Goal: Information Seeking & Learning: Learn about a topic

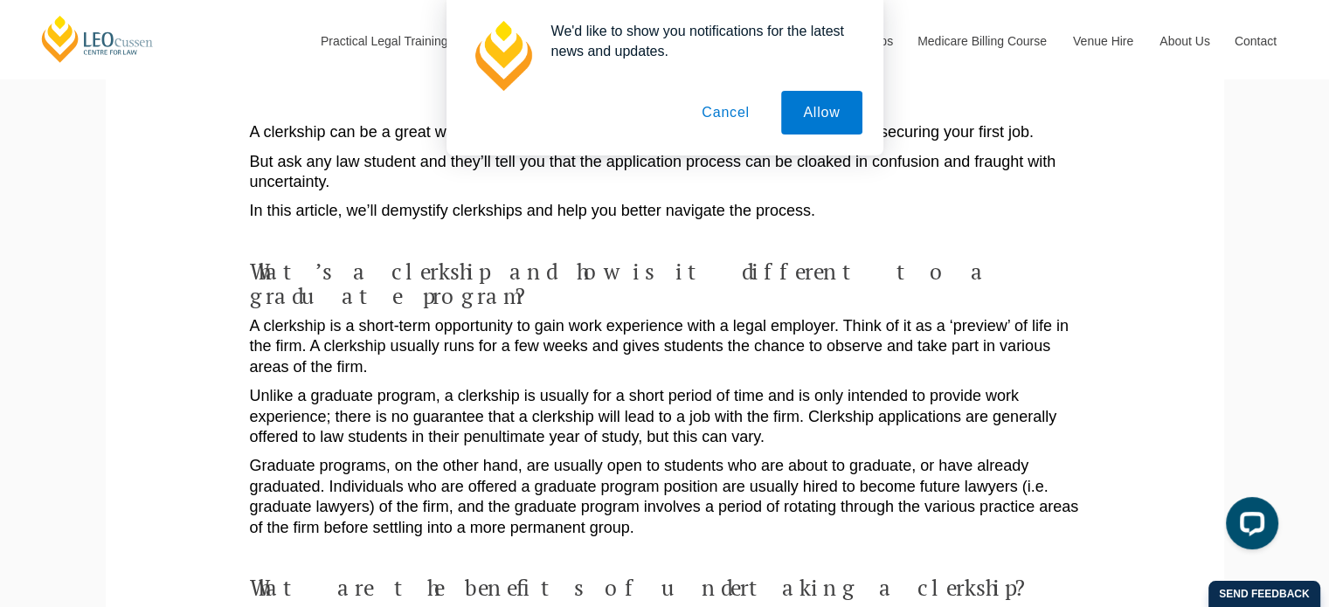
click at [730, 114] on button "Cancel" at bounding box center [726, 113] width 92 height 44
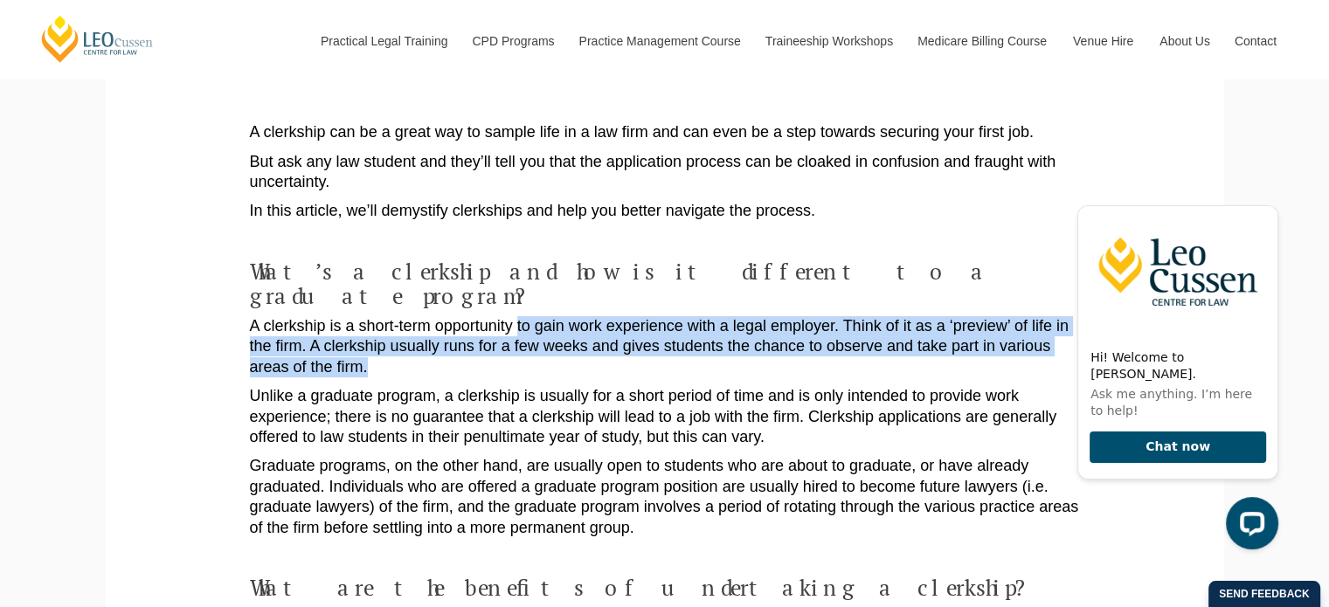
drag, startPoint x: 516, startPoint y: 310, endPoint x: 675, endPoint y: 352, distance: 163.6
click at [675, 352] on p "A clerkship is a short-term opportunity to gain work experience with a legal em…" at bounding box center [665, 346] width 830 height 61
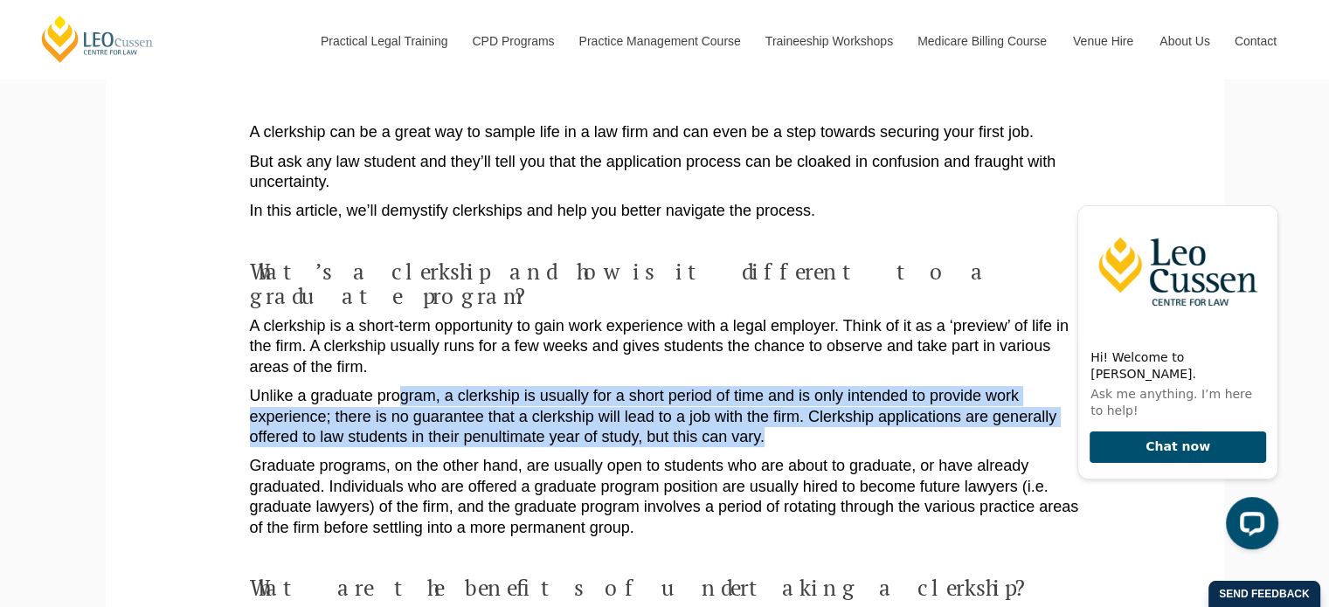
drag, startPoint x: 397, startPoint y: 376, endPoint x: 800, endPoint y: 412, distance: 405.3
click at [800, 412] on p "Unlike a graduate program, a clerkship is usually for a short period of time an…" at bounding box center [665, 416] width 830 height 61
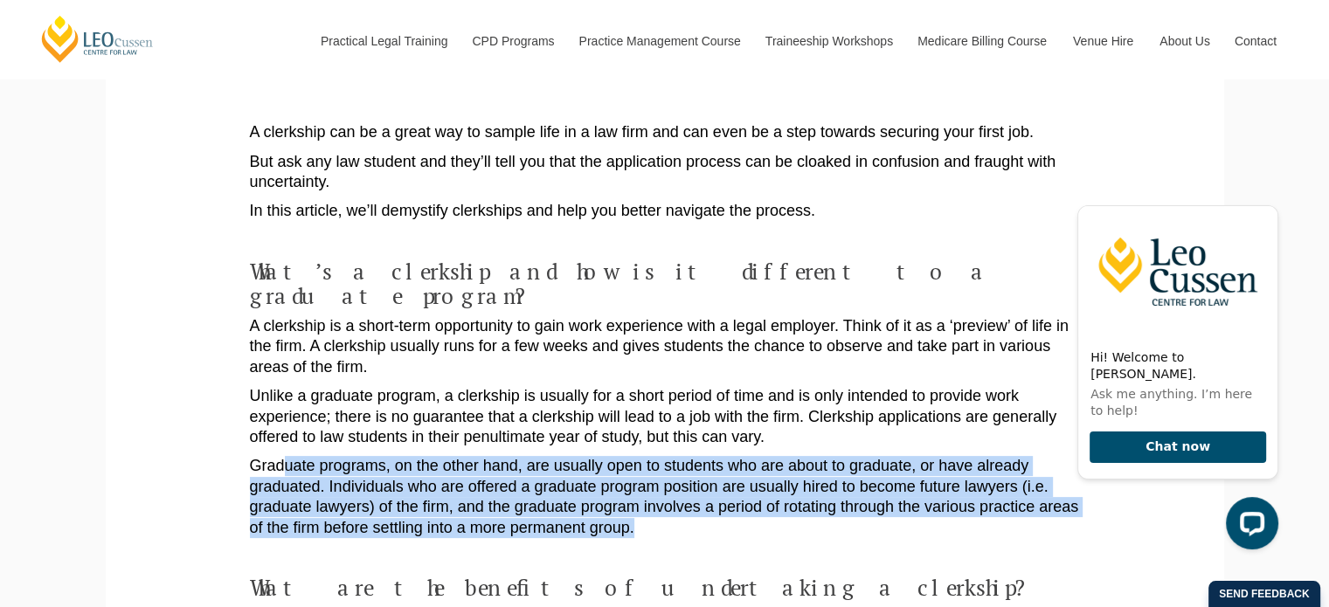
drag, startPoint x: 288, startPoint y: 436, endPoint x: 649, endPoint y: 504, distance: 367.2
click at [649, 504] on p "Graduate programs, on the other hand, are usually open to students who are abou…" at bounding box center [665, 497] width 830 height 82
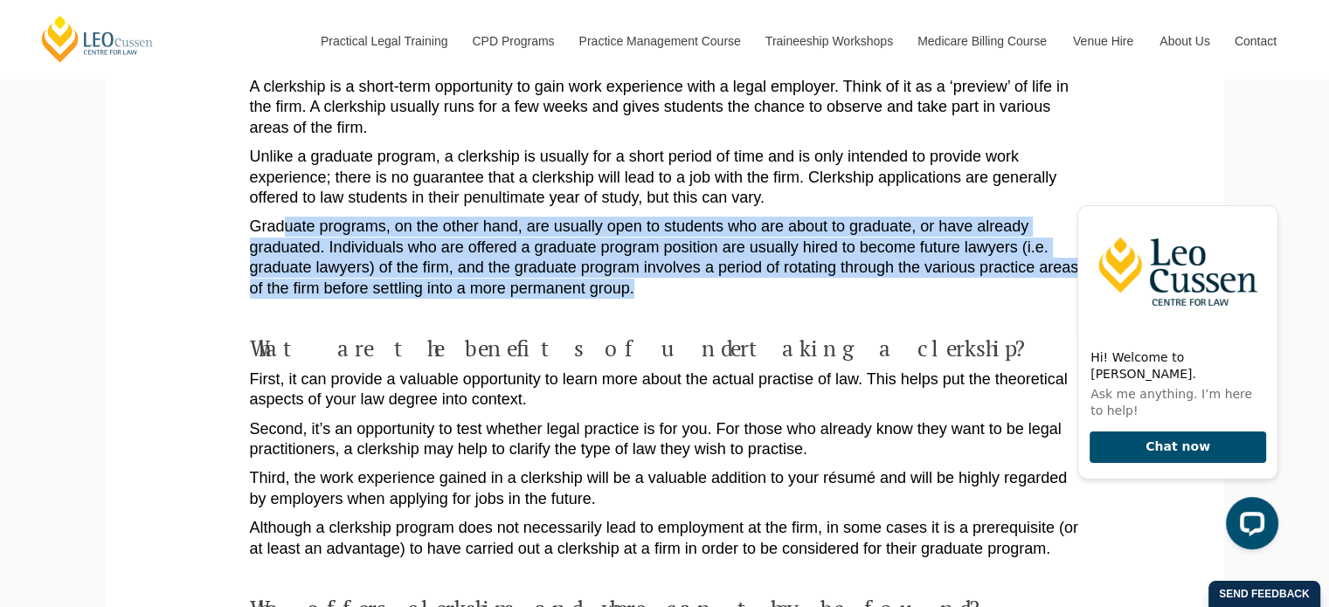
scroll to position [524, 0]
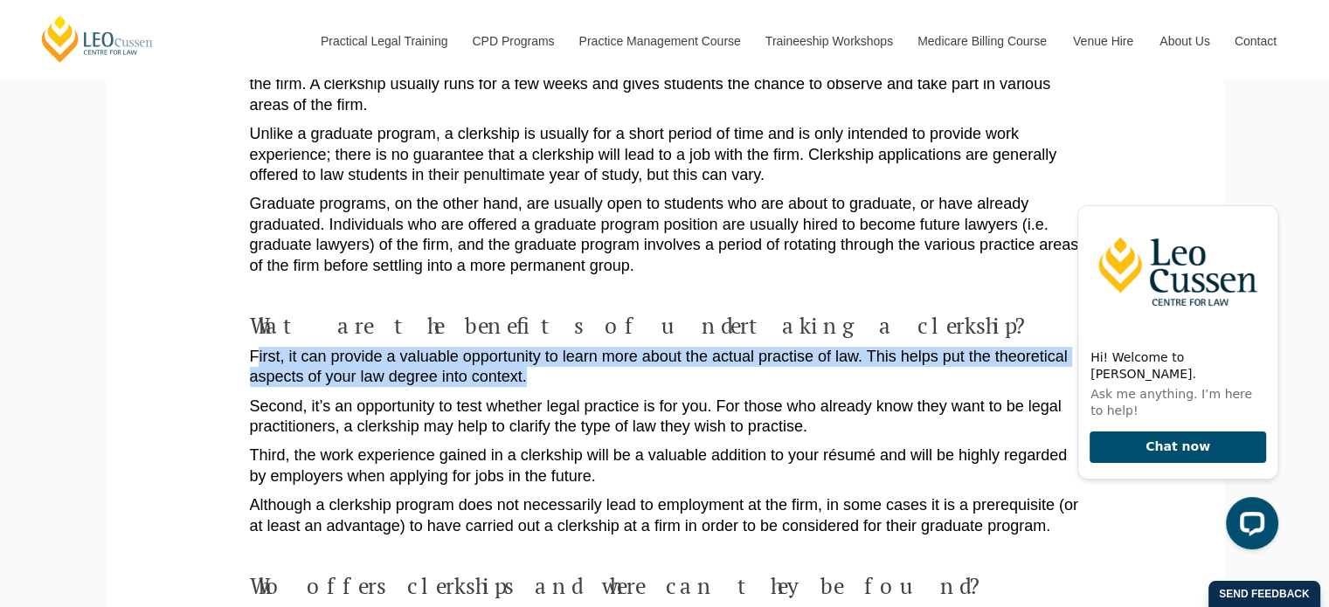
drag, startPoint x: 256, startPoint y: 338, endPoint x: 547, endPoint y: 357, distance: 291.6
click at [547, 357] on p "First, it can provide a valuable opportunity to learn more about the actual pra…" at bounding box center [665, 367] width 830 height 41
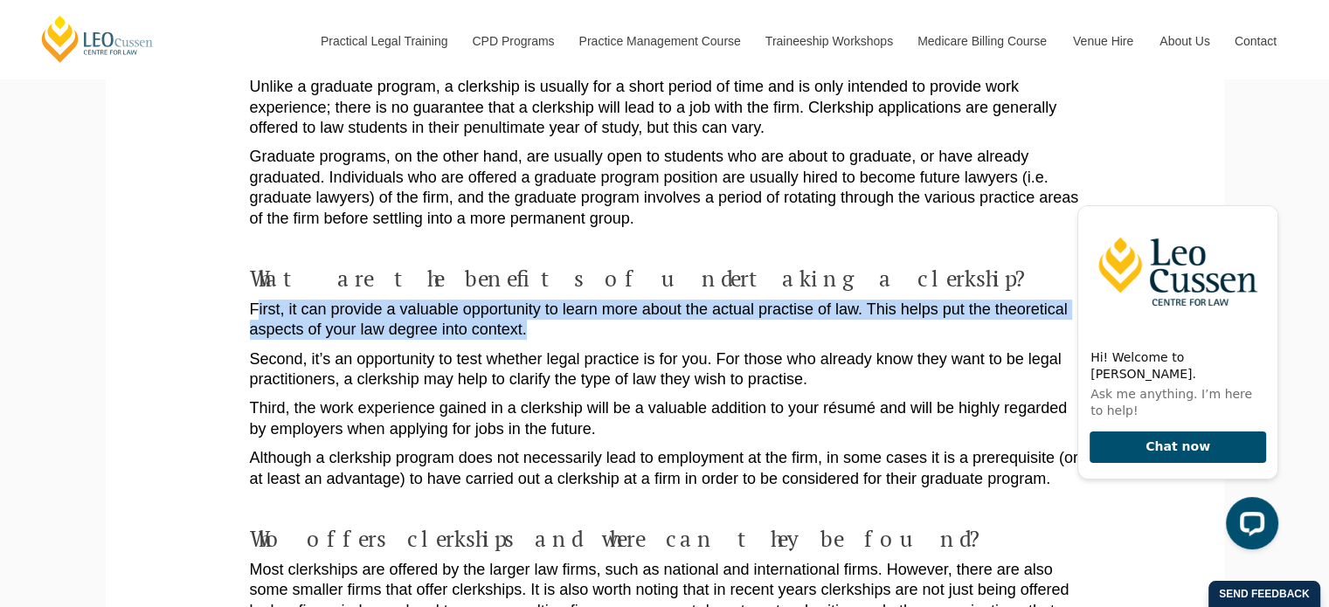
scroll to position [612, 0]
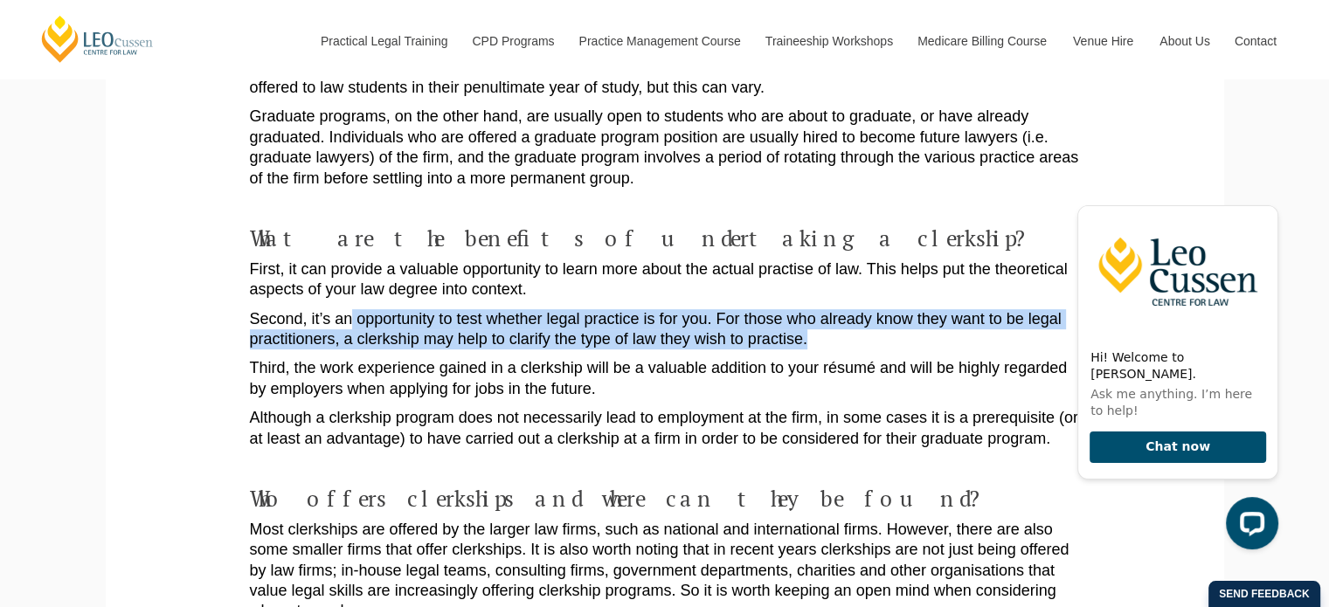
drag, startPoint x: 353, startPoint y: 286, endPoint x: 842, endPoint y: 318, distance: 490.4
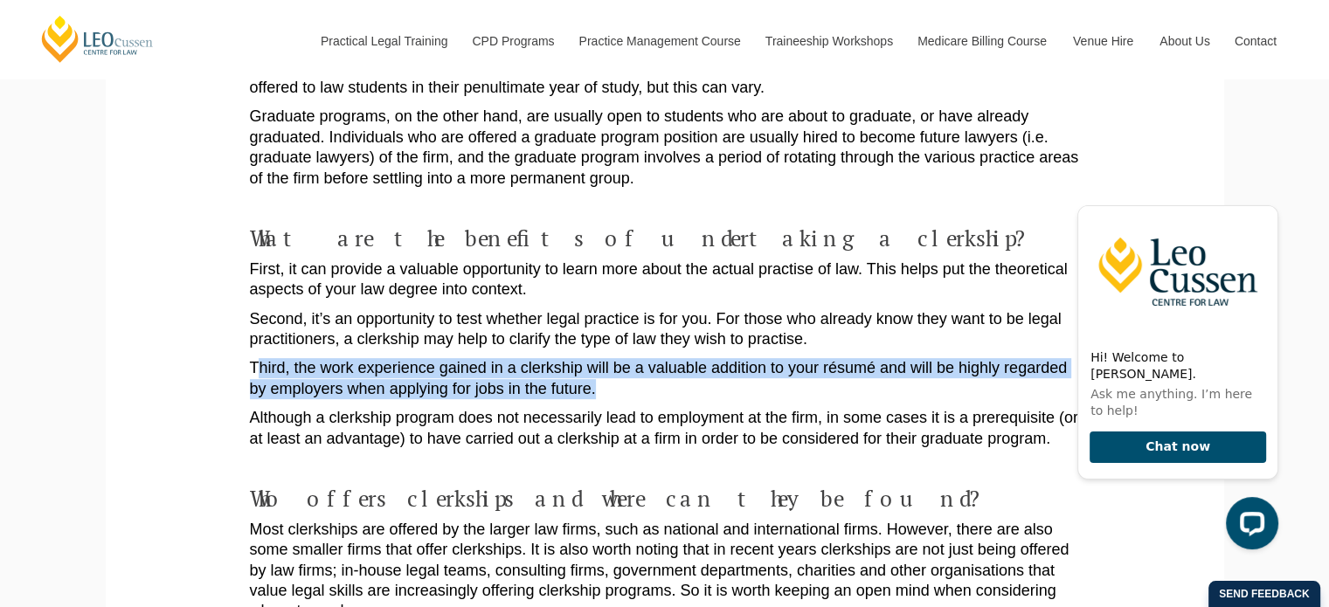
drag, startPoint x: 258, startPoint y: 341, endPoint x: 606, endPoint y: 372, distance: 350.0
click at [606, 372] on p "Third, the work experience gained in a clerkship will be a valuable addition to…" at bounding box center [665, 378] width 830 height 41
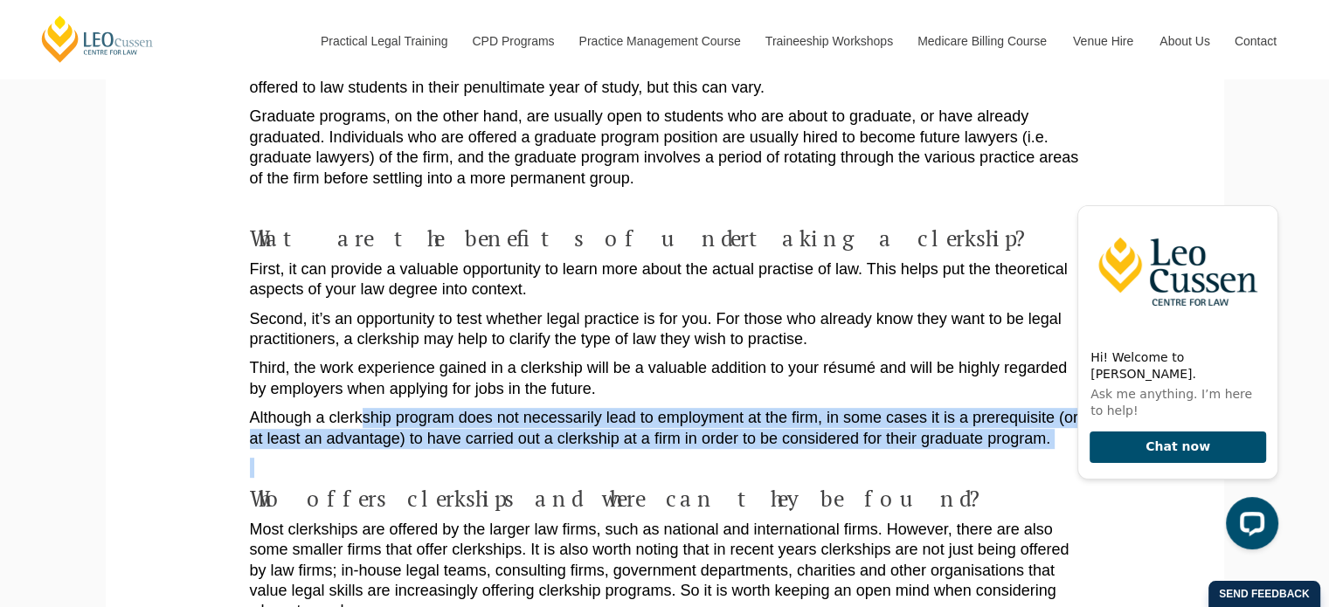
drag, startPoint x: 359, startPoint y: 391, endPoint x: 1041, endPoint y: 433, distance: 683.7
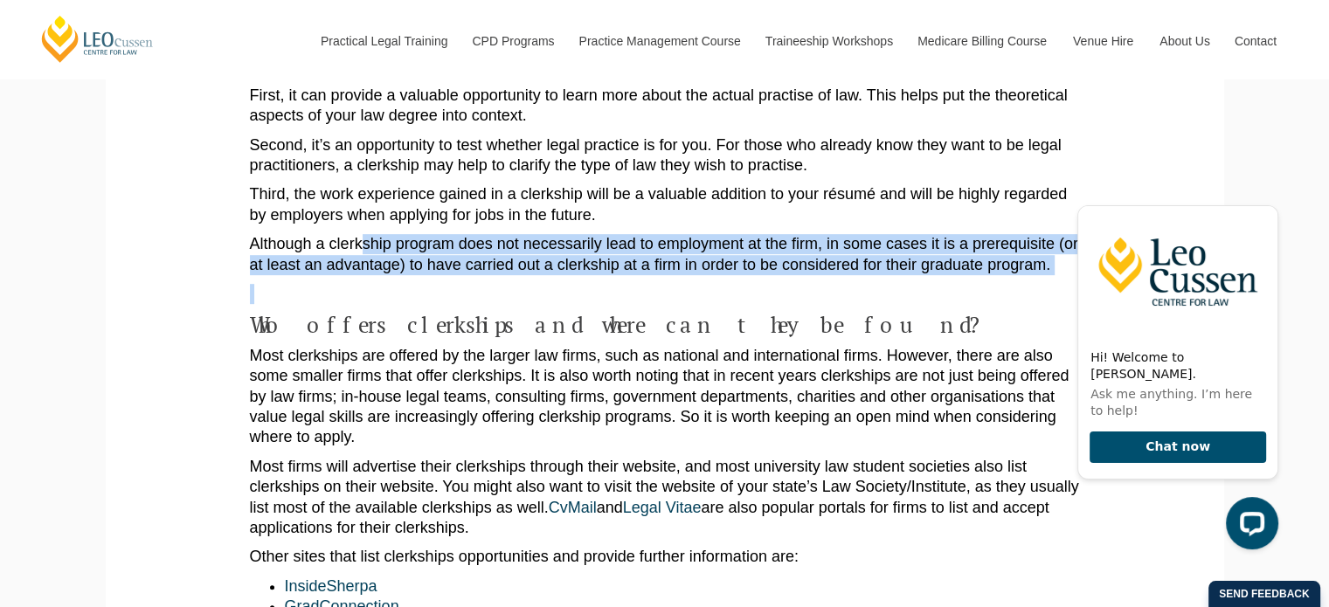
scroll to position [786, 0]
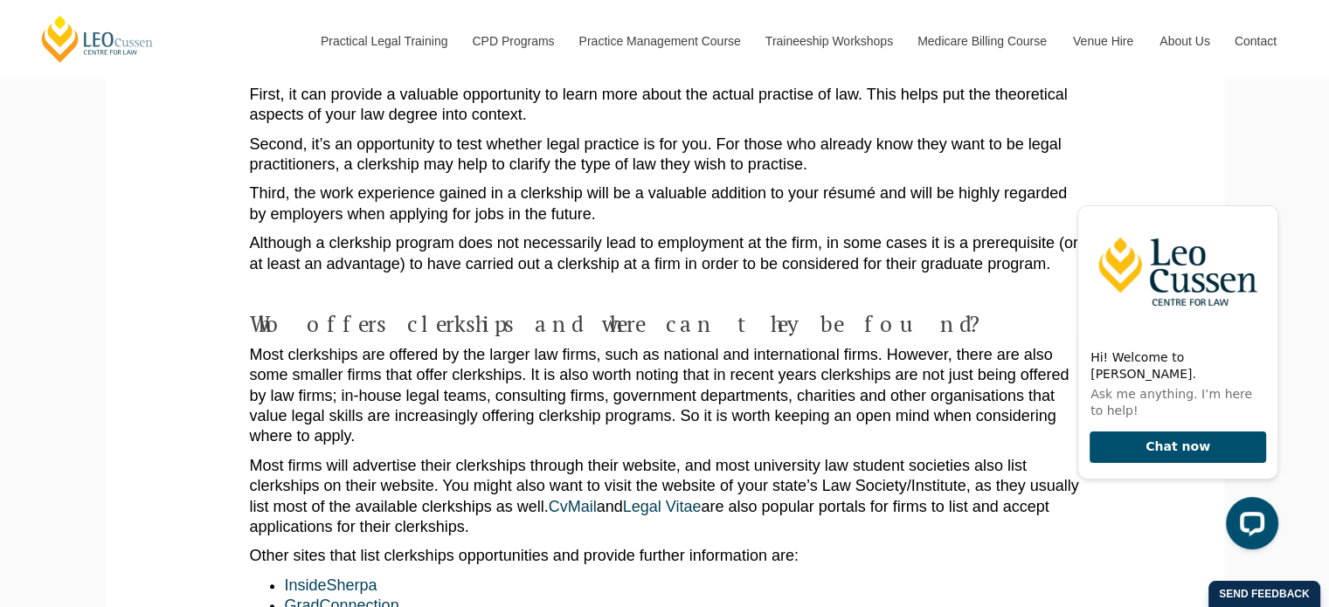
click at [439, 345] on p "Most clerkships are offered by the larger law firms, such as national and inter…" at bounding box center [665, 396] width 830 height 102
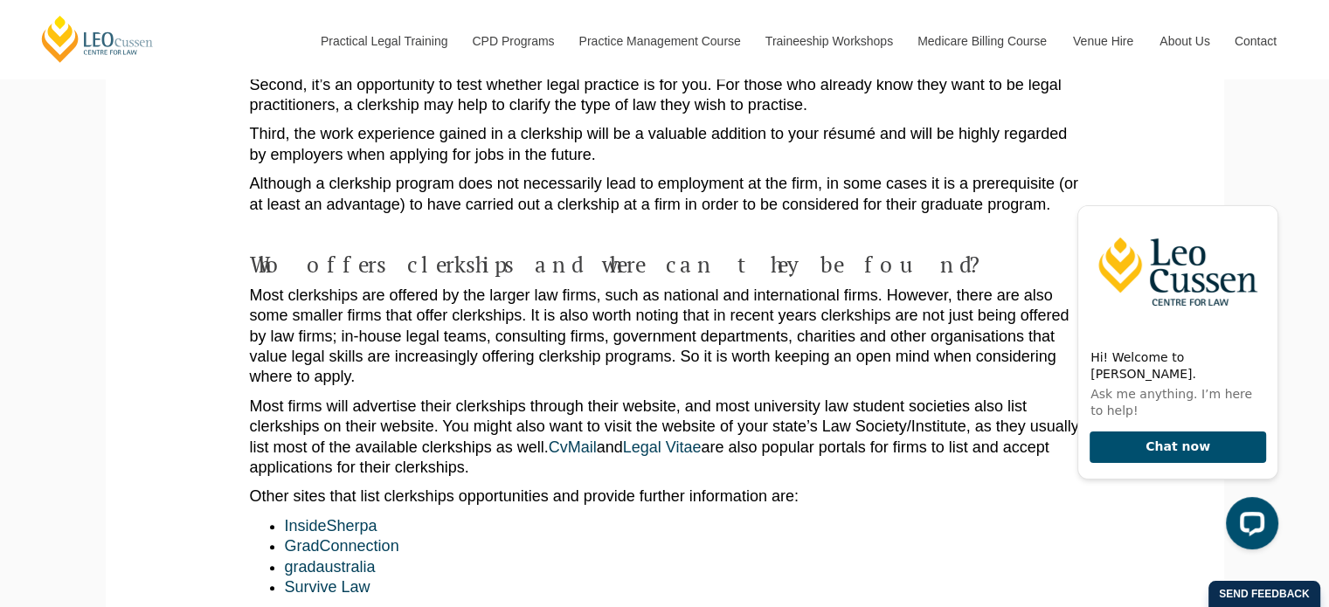
scroll to position [961, 0]
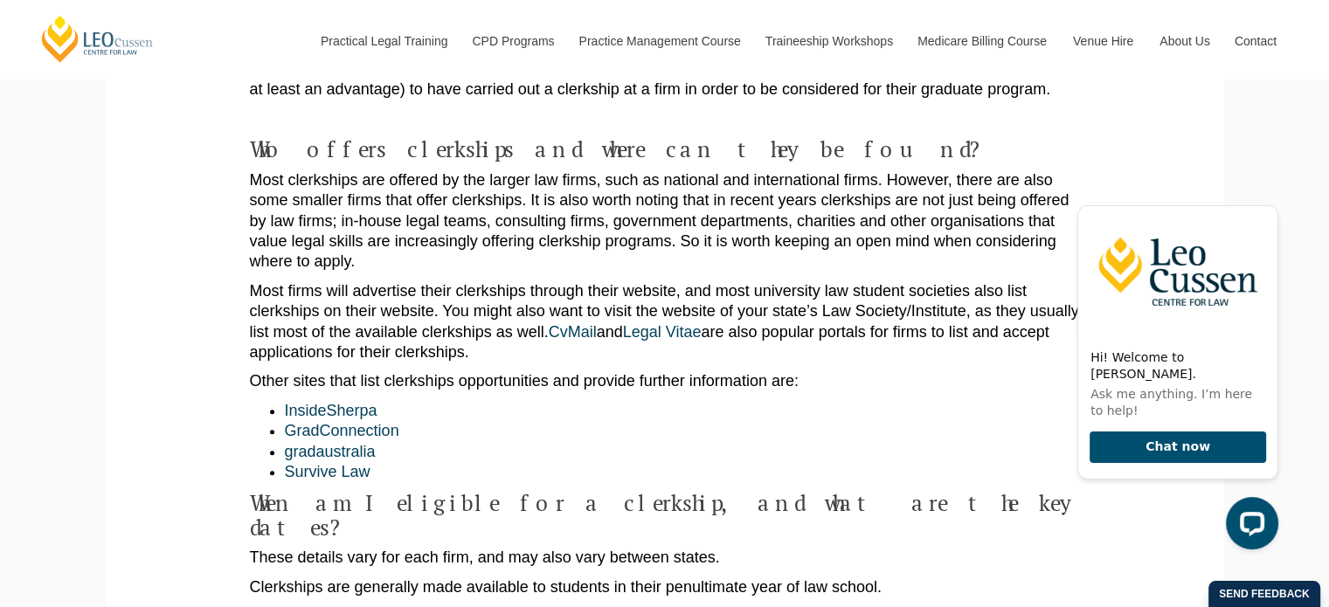
drag, startPoint x: 337, startPoint y: 264, endPoint x: 525, endPoint y: 324, distance: 197.3
click at [525, 324] on p "Most firms will advertise their clerkships through their website, and most univ…" at bounding box center [665, 322] width 830 height 82
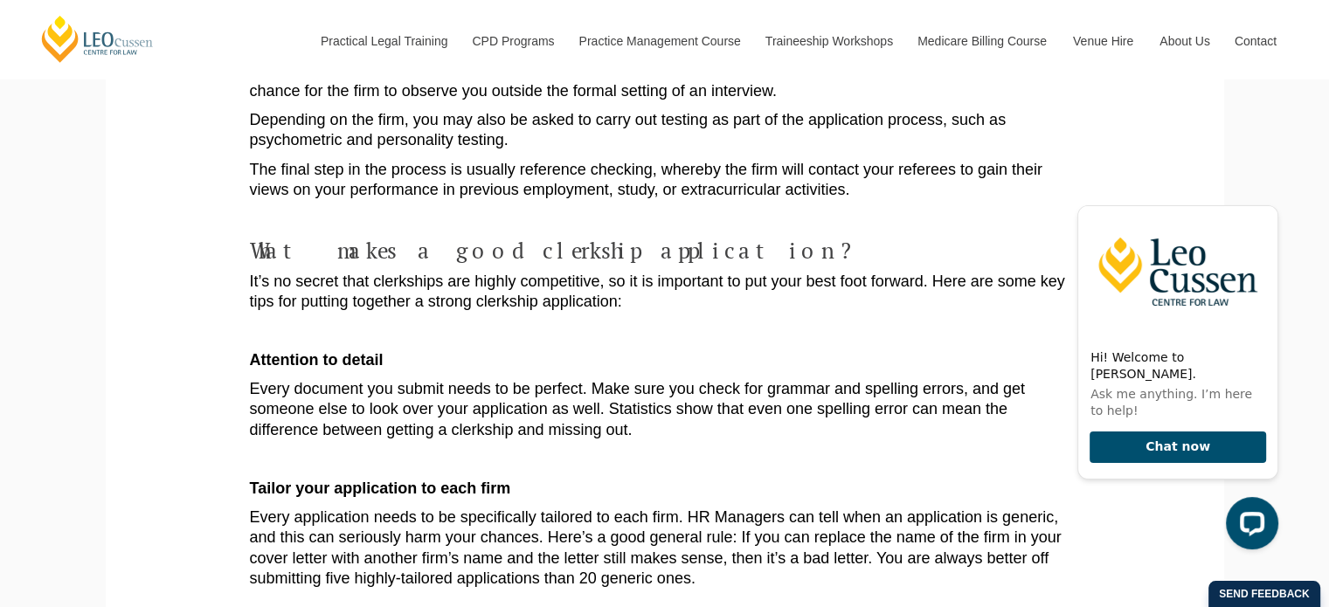
scroll to position [2184, 0]
